Goal: Task Accomplishment & Management: Complete application form

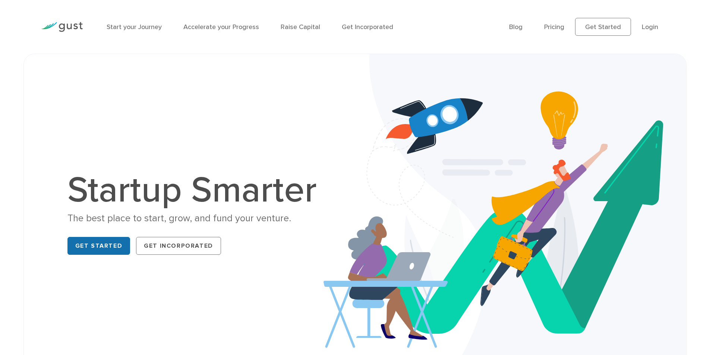
click at [105, 245] on link "Get Started" at bounding box center [98, 246] width 63 height 18
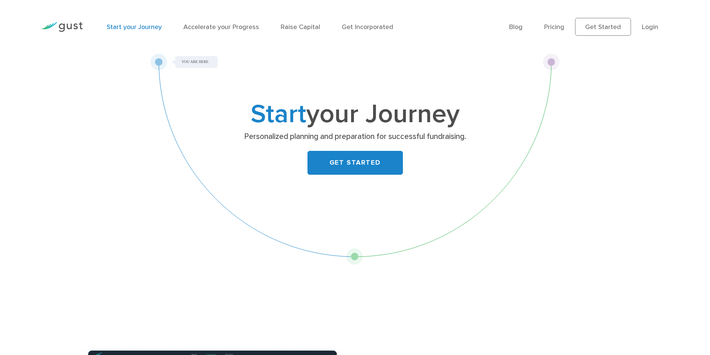
click at [330, 170] on link "GET STARTED" at bounding box center [355, 163] width 95 height 24
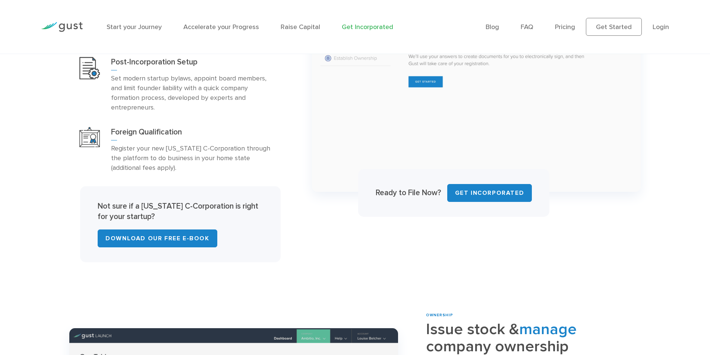
scroll to position [224, 0]
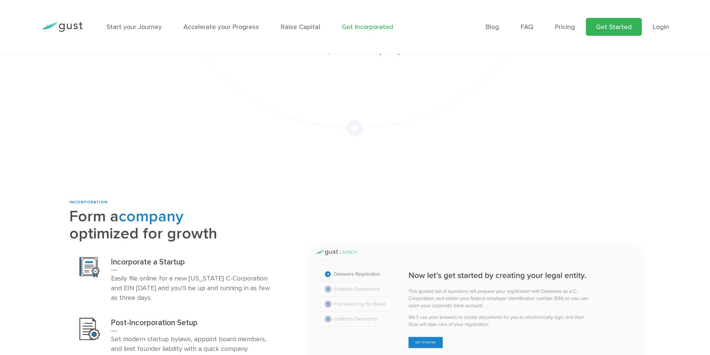
click at [608, 27] on link "Get Started" at bounding box center [614, 27] width 56 height 18
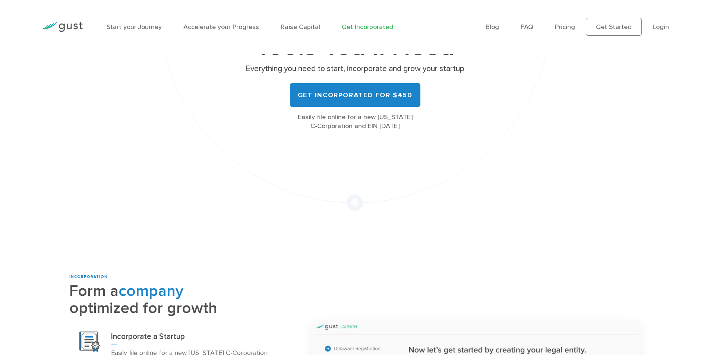
scroll to position [22, 0]
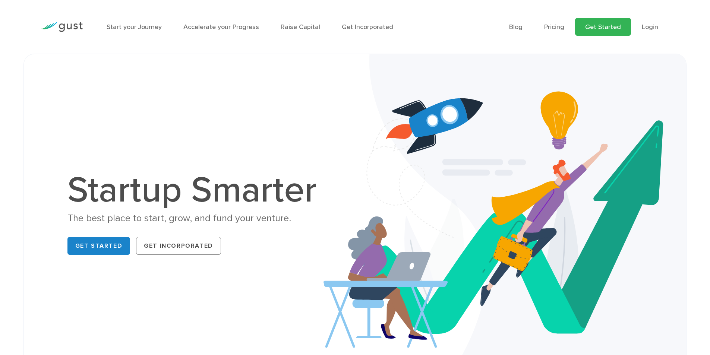
click at [598, 28] on link "Get Started" at bounding box center [603, 27] width 56 height 18
